Goal: Information Seeking & Learning: Learn about a topic

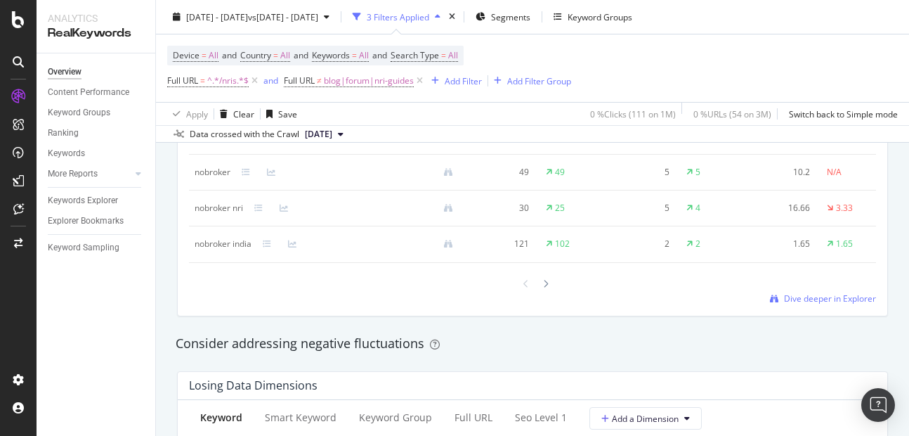
scroll to position [1435, 0]
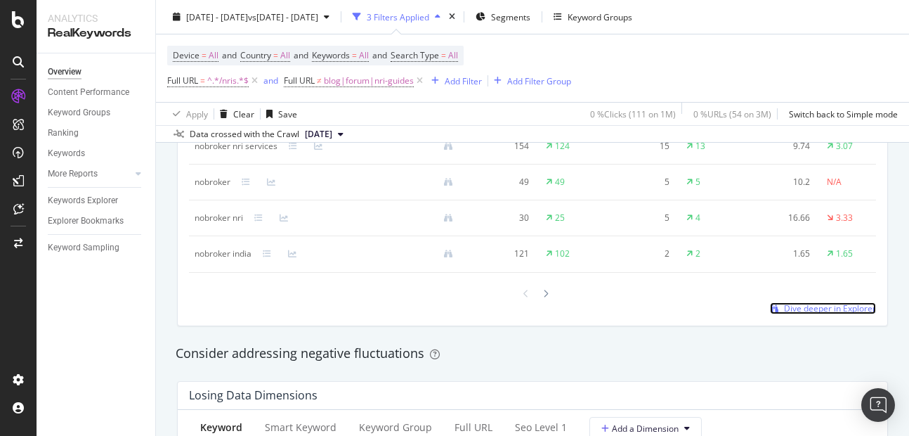
click at [784, 314] on span "Dive deeper in Explorer" at bounding box center [830, 308] width 92 height 12
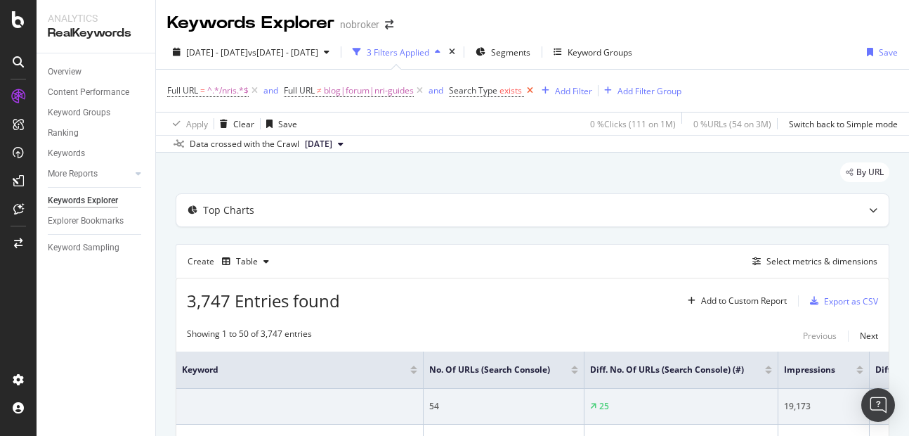
click at [532, 96] on icon at bounding box center [530, 91] width 12 height 14
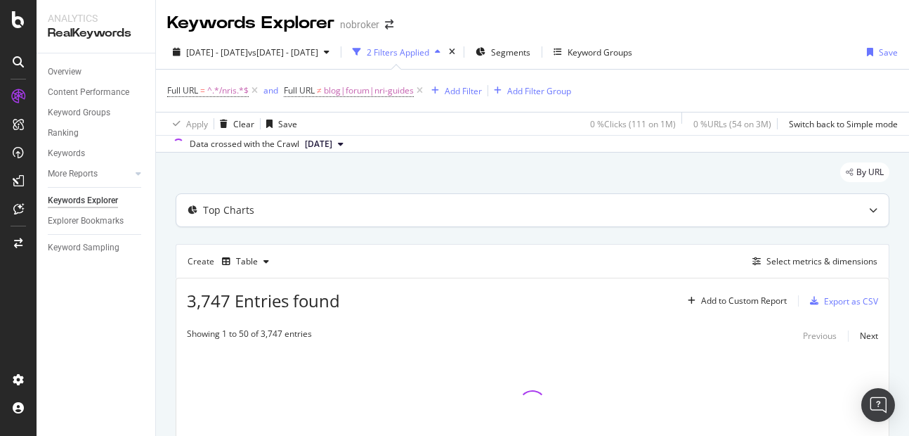
scroll to position [102, 0]
